Goal: Go to known website: Access a specific website the user already knows

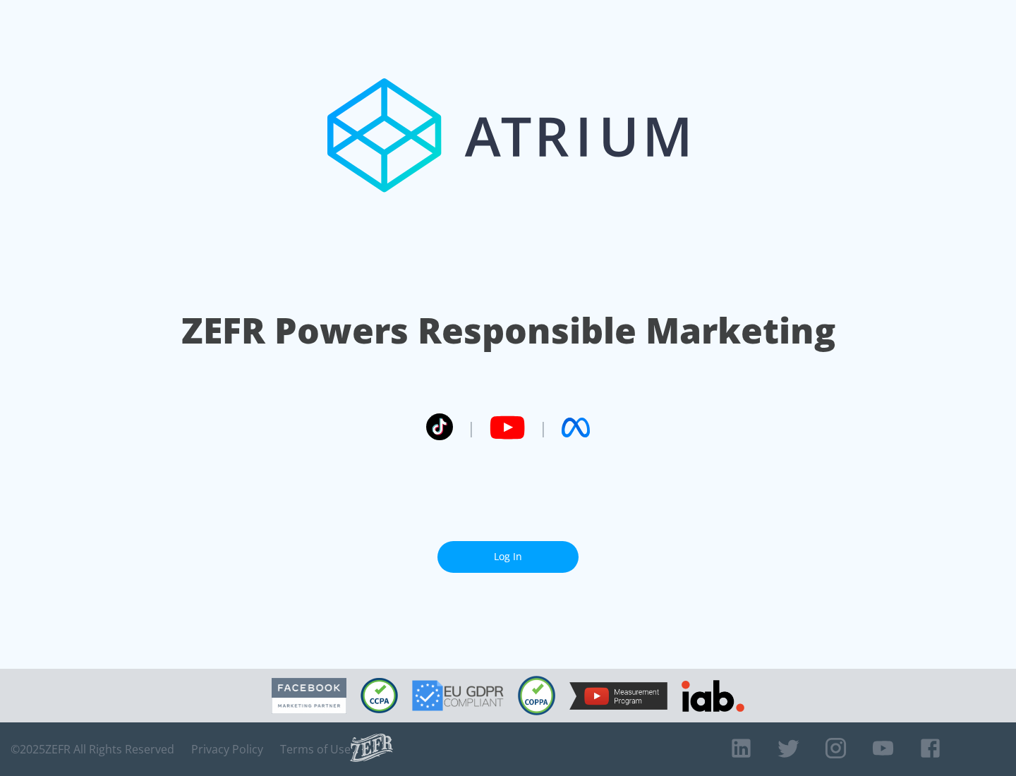
click at [508, 557] on link "Log In" at bounding box center [508, 557] width 141 height 32
